Goal: Task Accomplishment & Management: Use online tool/utility

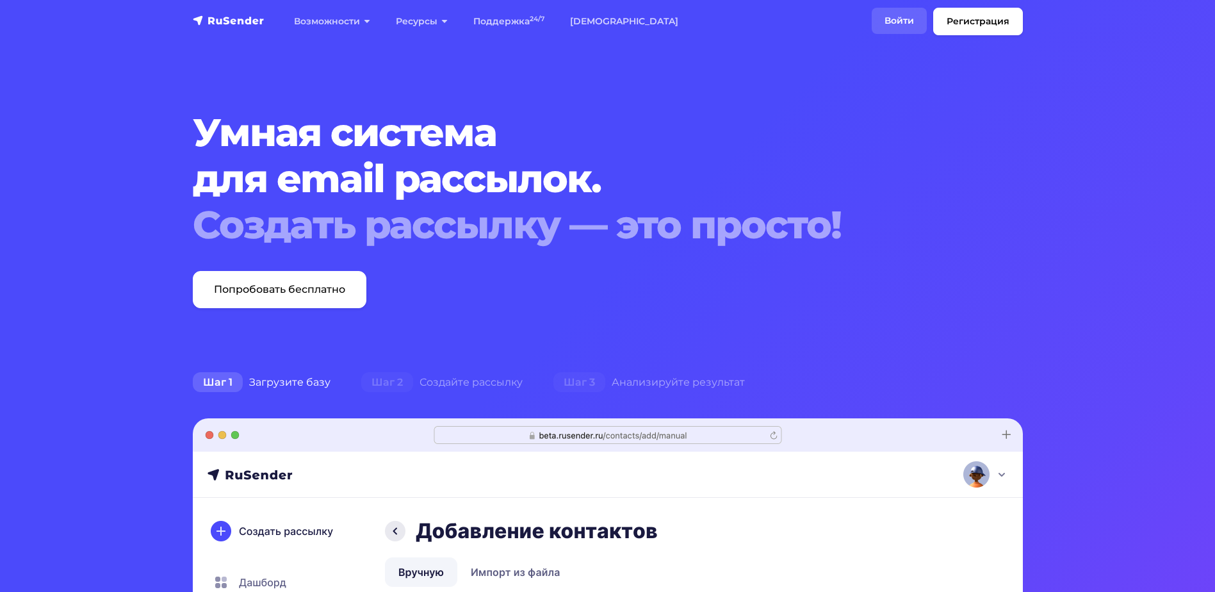
click at [913, 20] on link "Войти" at bounding box center [899, 21] width 55 height 26
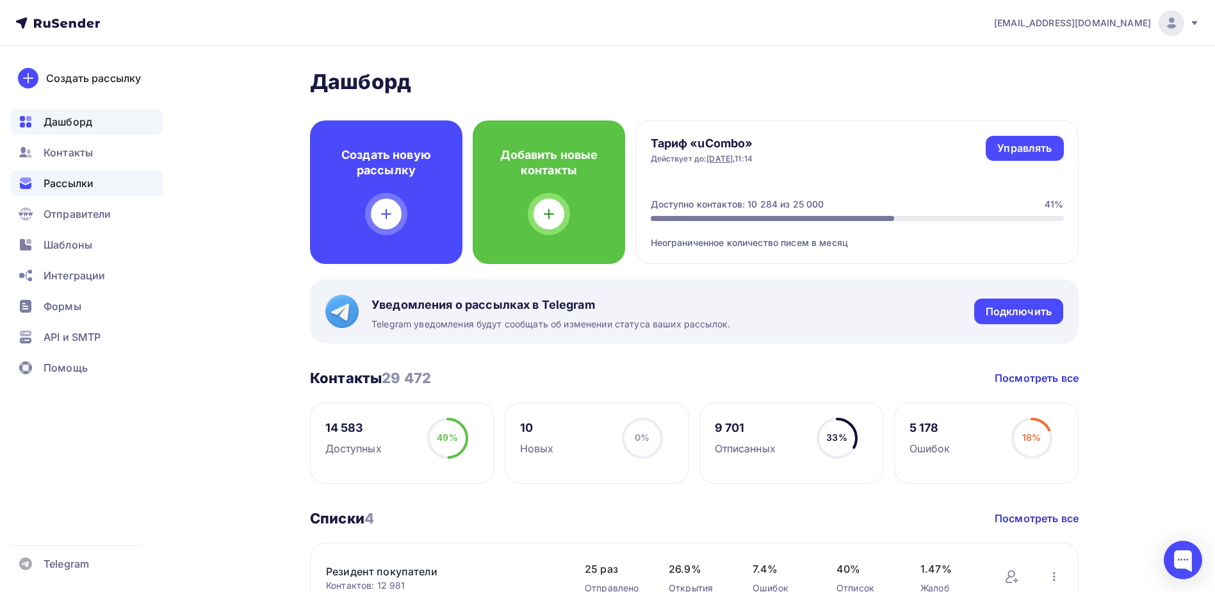
click at [72, 180] on span "Рассылки" at bounding box center [69, 182] width 50 height 15
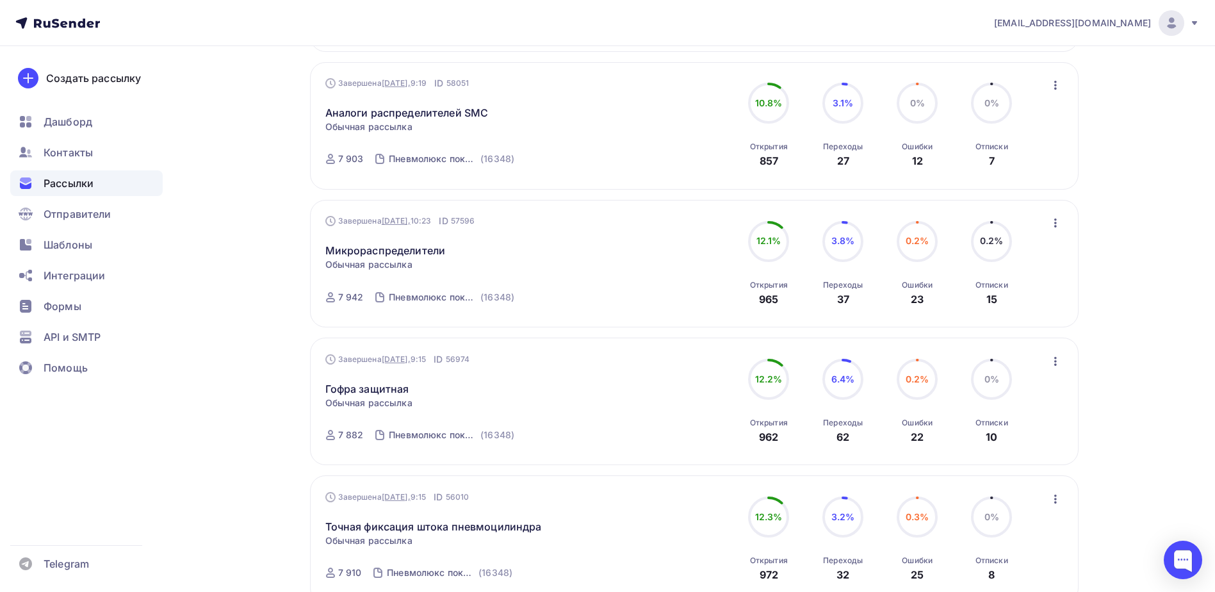
scroll to position [72, 0]
